Goal: Task Accomplishment & Management: Manage account settings

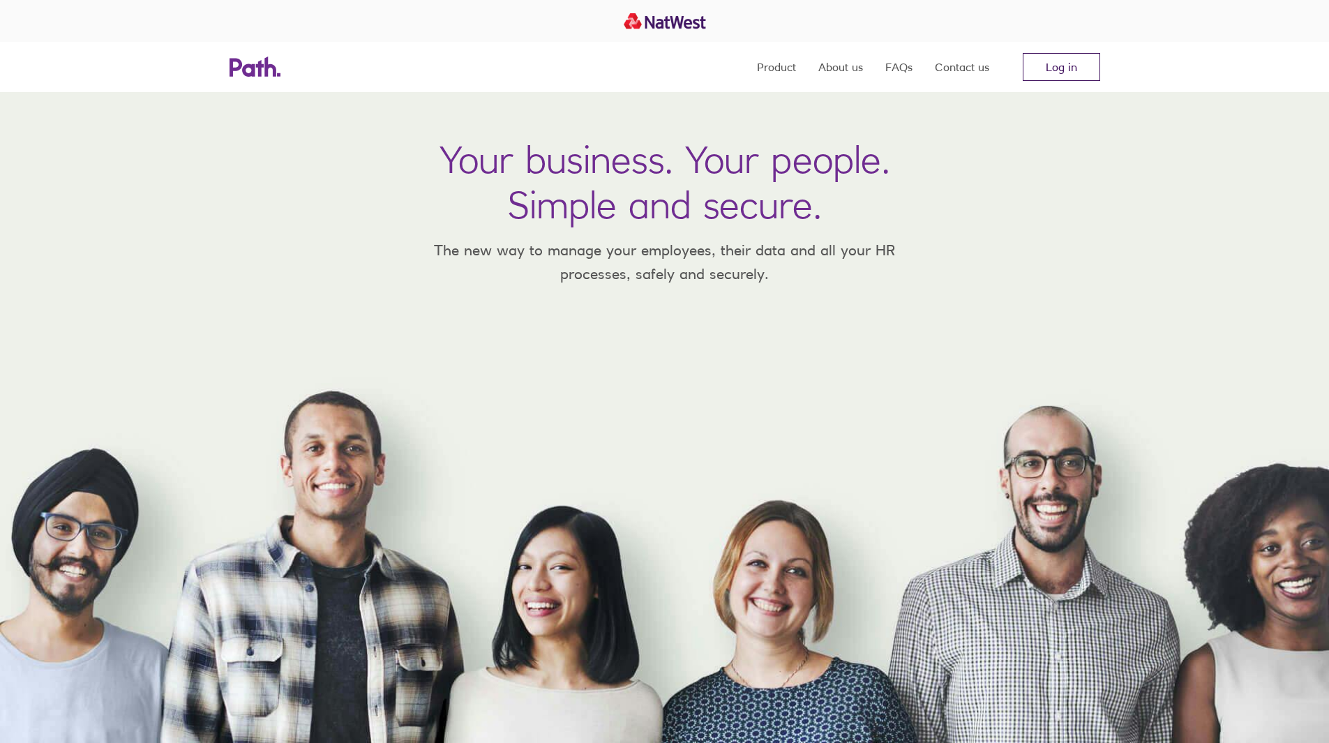
click at [1078, 66] on link "Log in" at bounding box center [1061, 67] width 77 height 28
click at [1049, 74] on link "Log in" at bounding box center [1061, 67] width 77 height 28
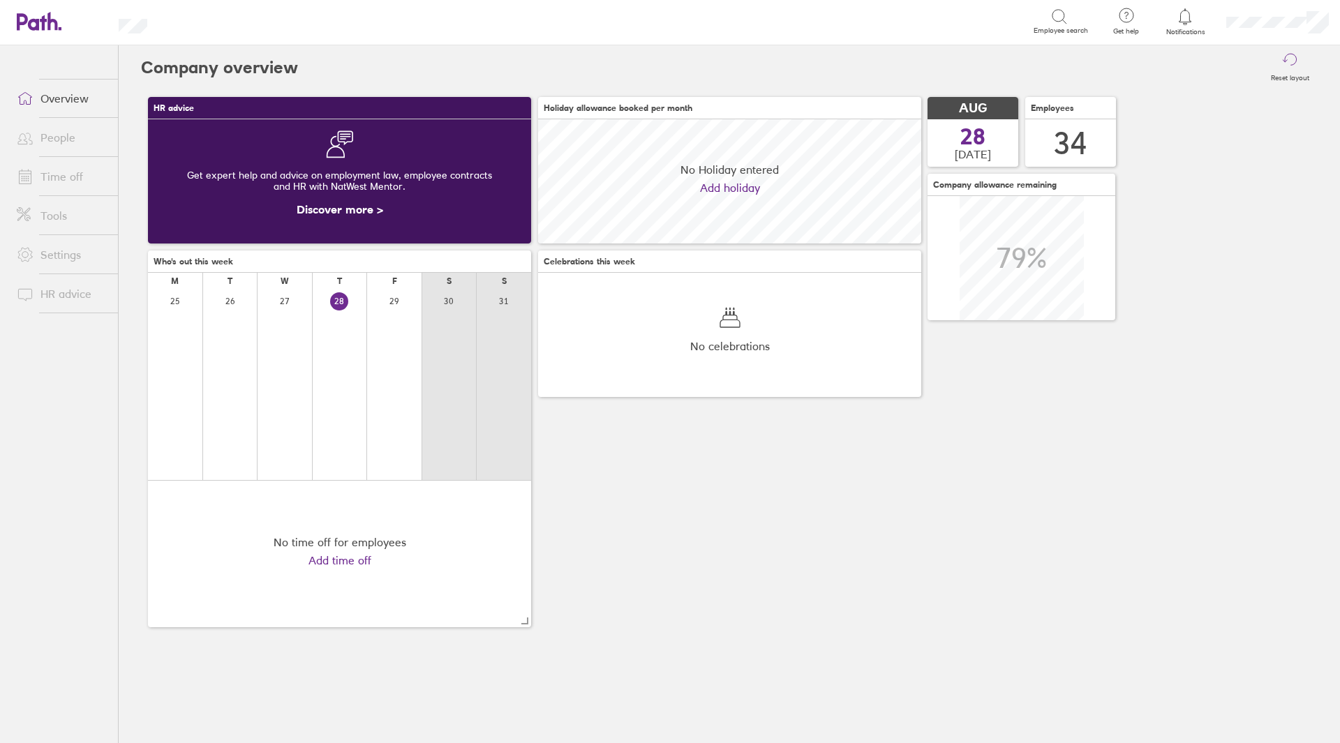
scroll to position [124, 383]
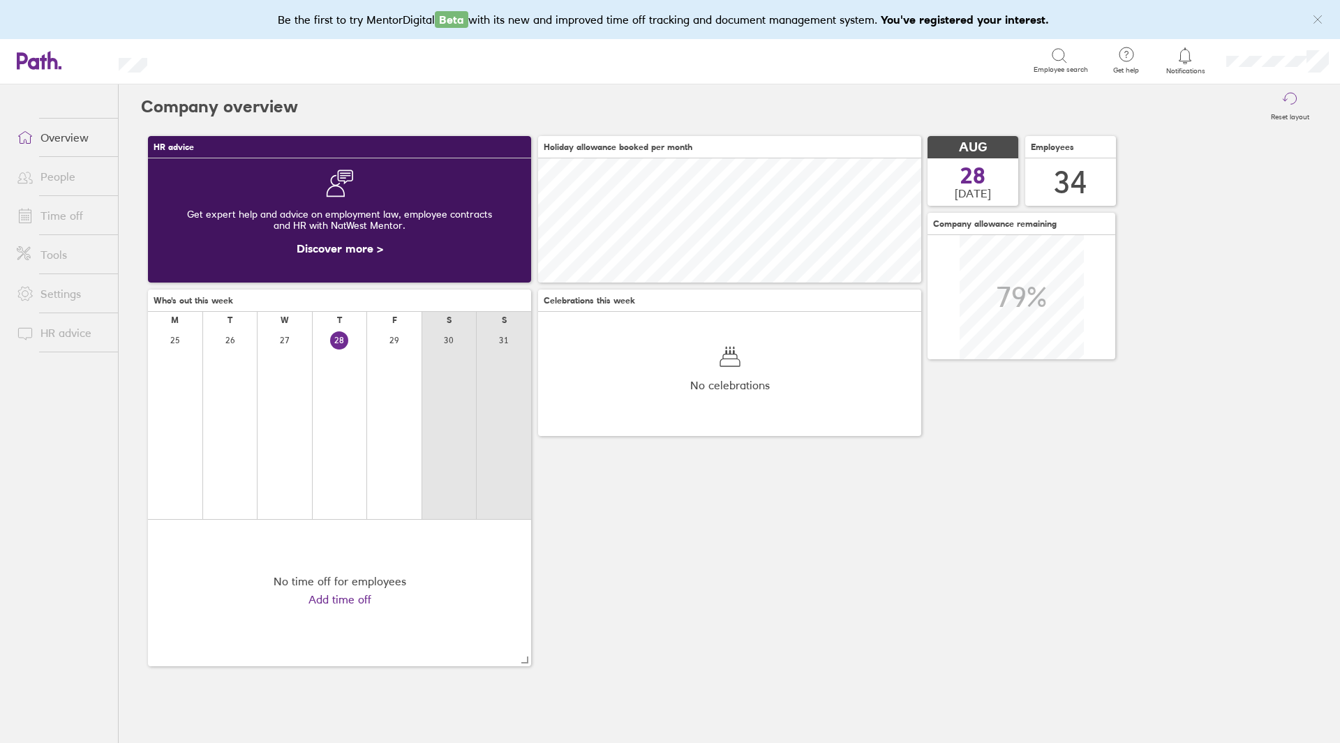
click at [70, 167] on link "People" at bounding box center [62, 177] width 112 height 28
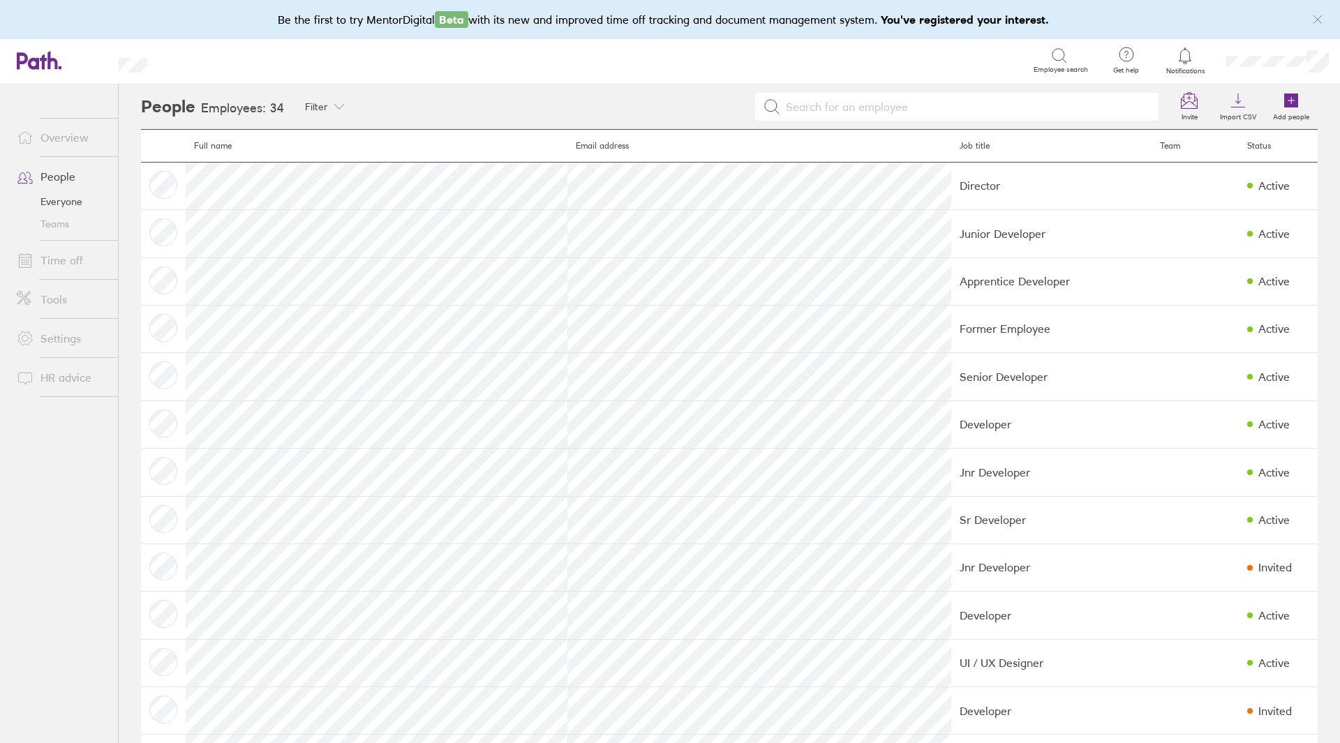
click at [61, 260] on link "Time off" at bounding box center [62, 260] width 112 height 28
